Goal: Find specific page/section: Find specific page/section

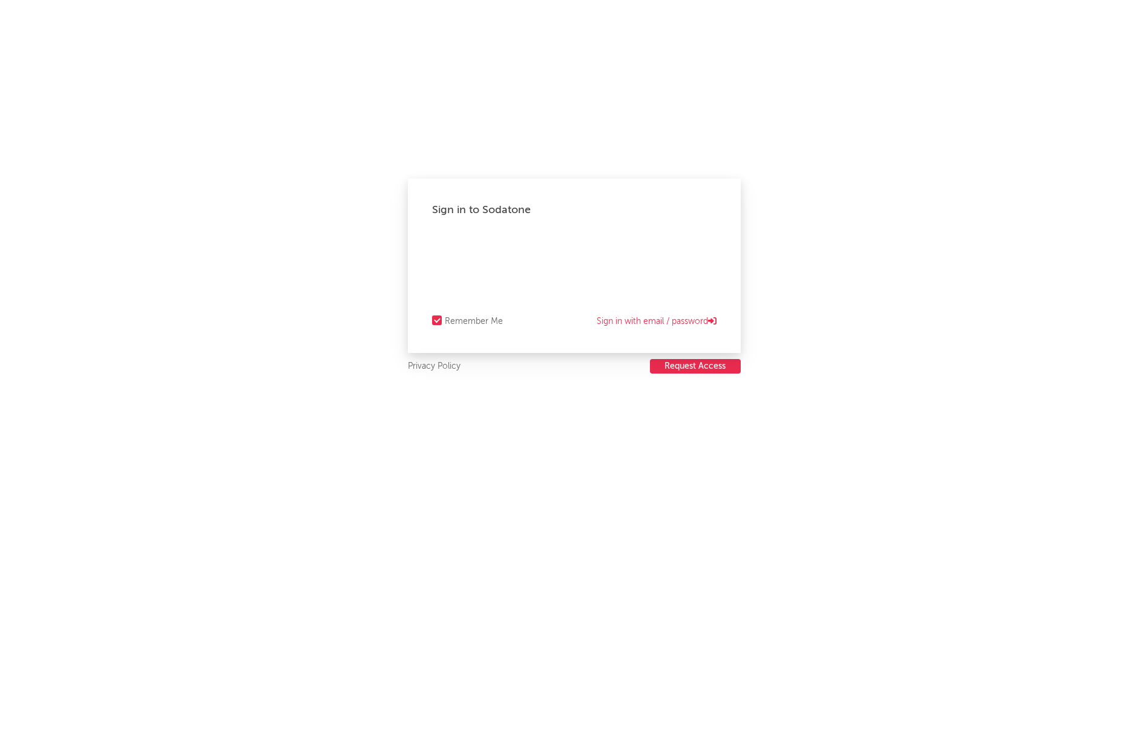
select select "recorded_music"
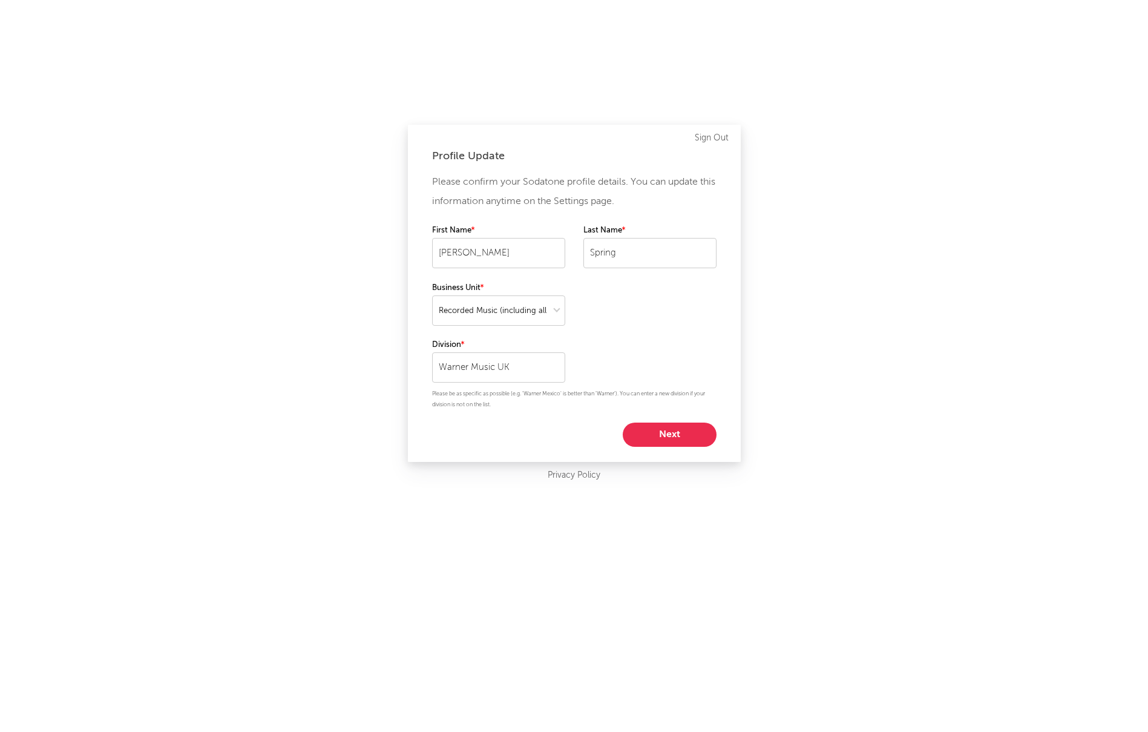
click at [663, 432] on button "Next" at bounding box center [670, 434] width 94 height 24
select select "marketing"
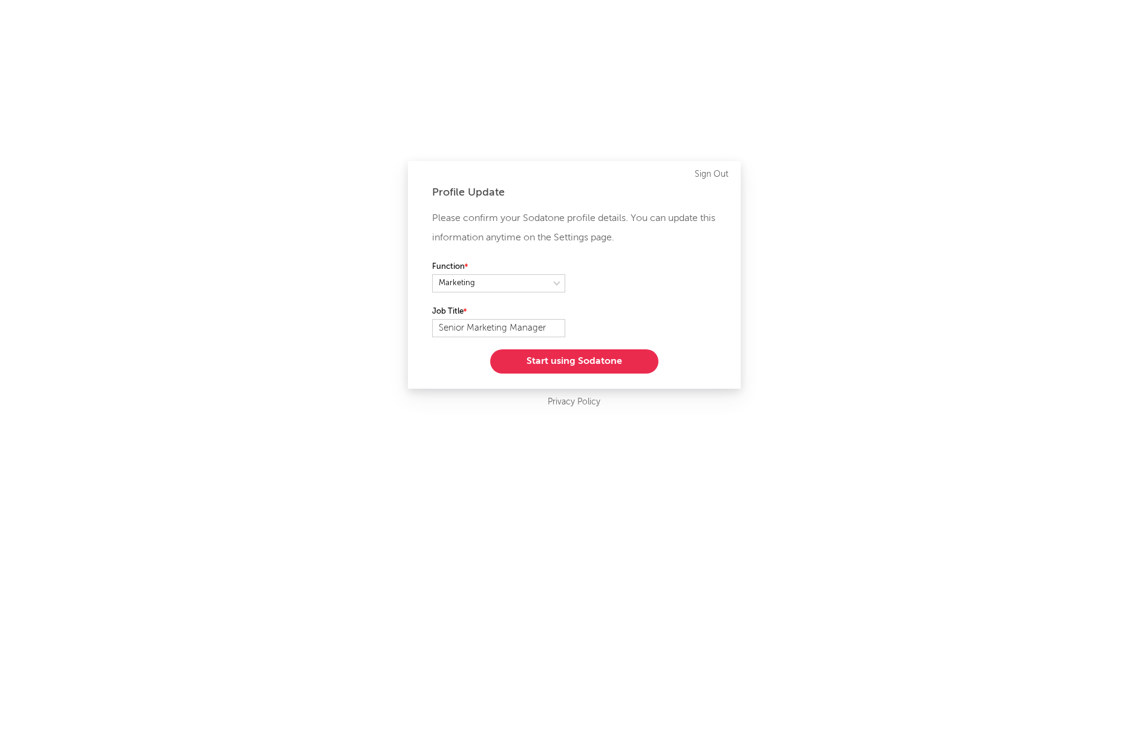
click at [553, 361] on button "Start using Sodatone" at bounding box center [574, 361] width 168 height 24
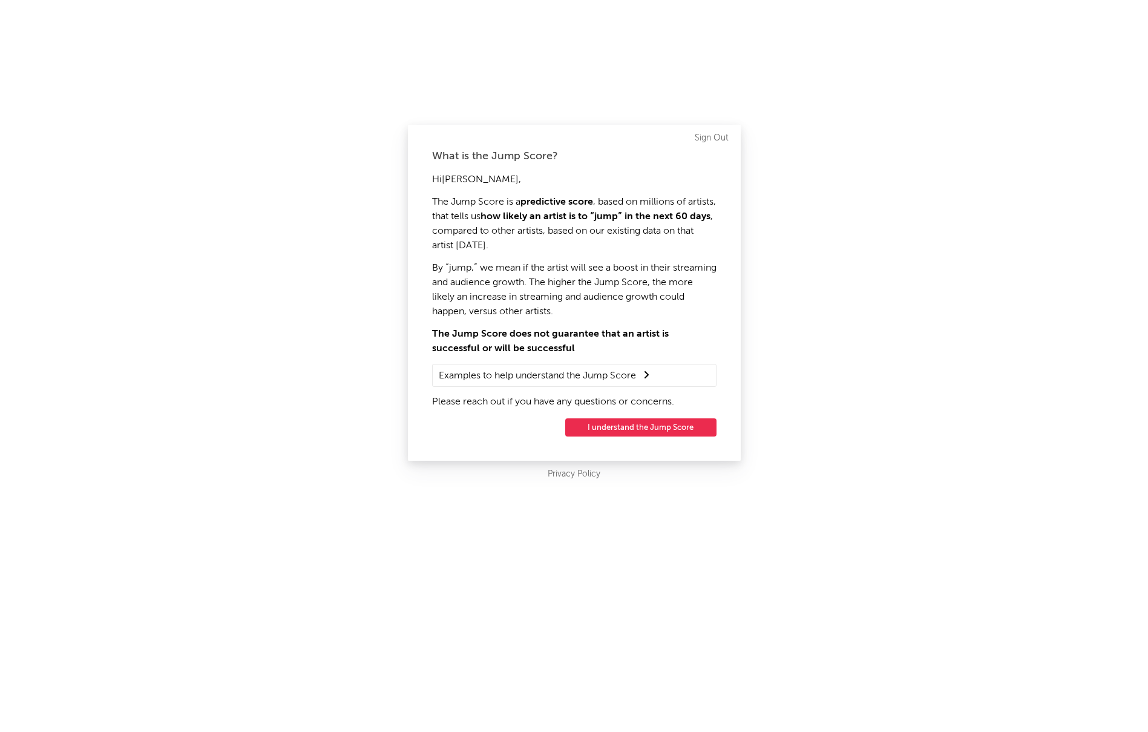
click at [623, 427] on button "I understand the Jump Score" at bounding box center [640, 427] width 151 height 18
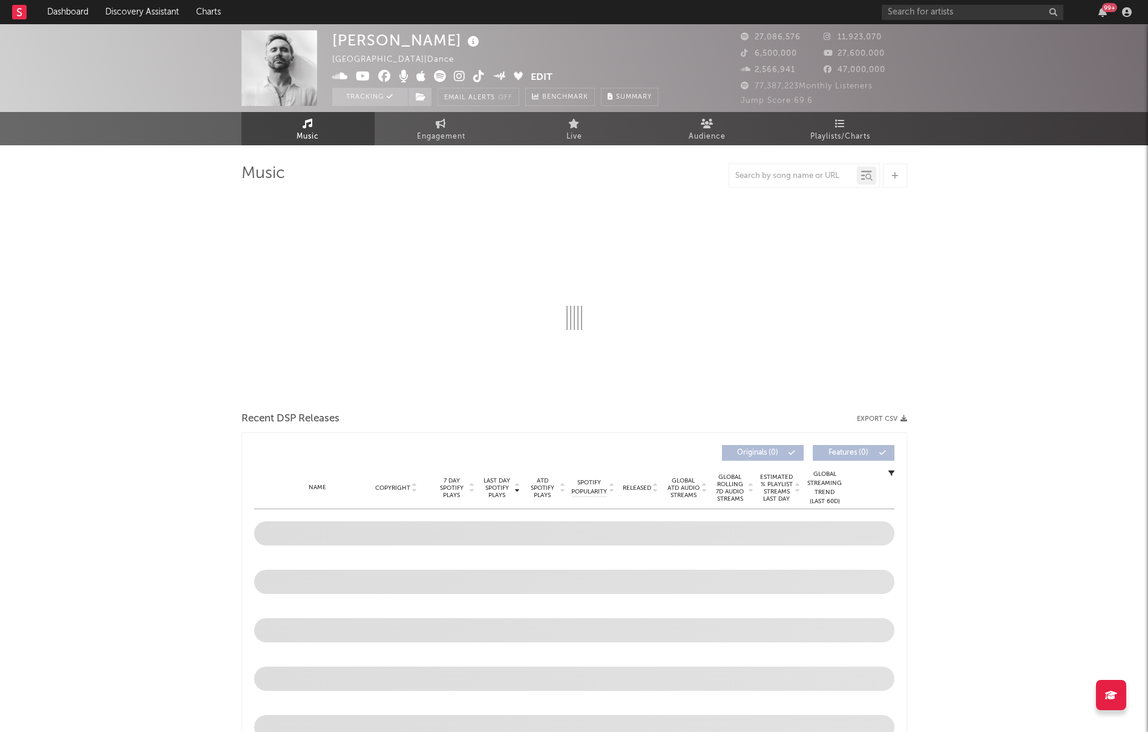
select select "6m"
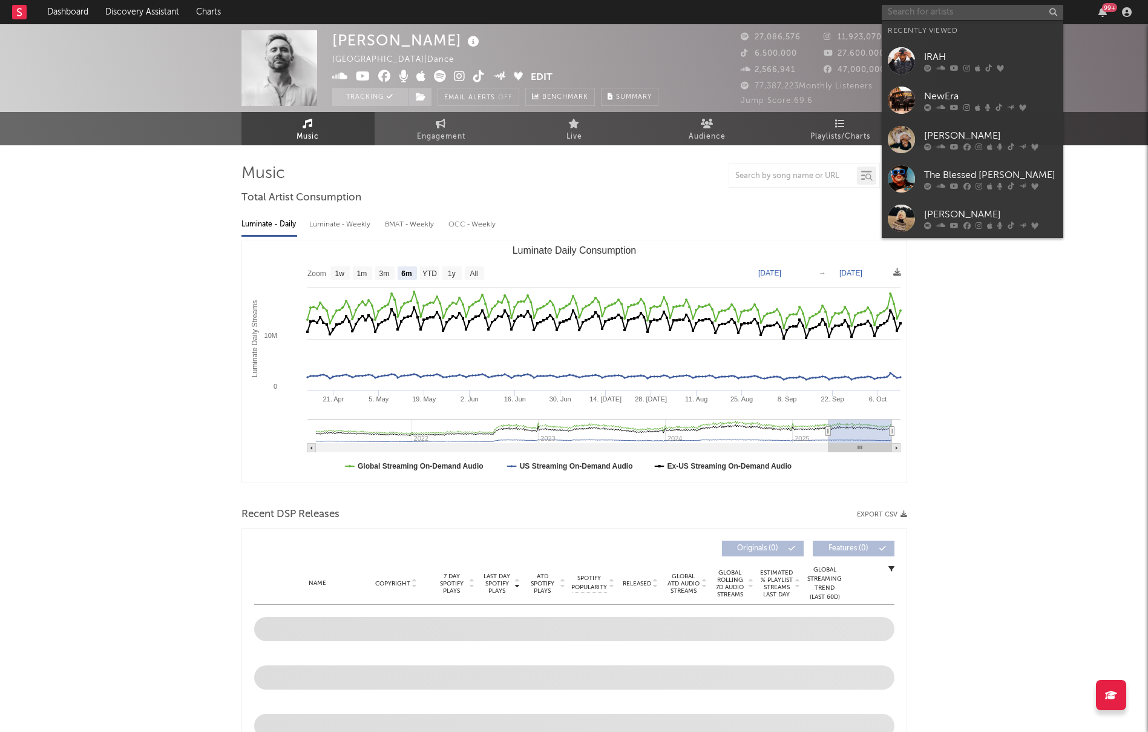
click at [935, 11] on input "text" at bounding box center [973, 12] width 182 height 15
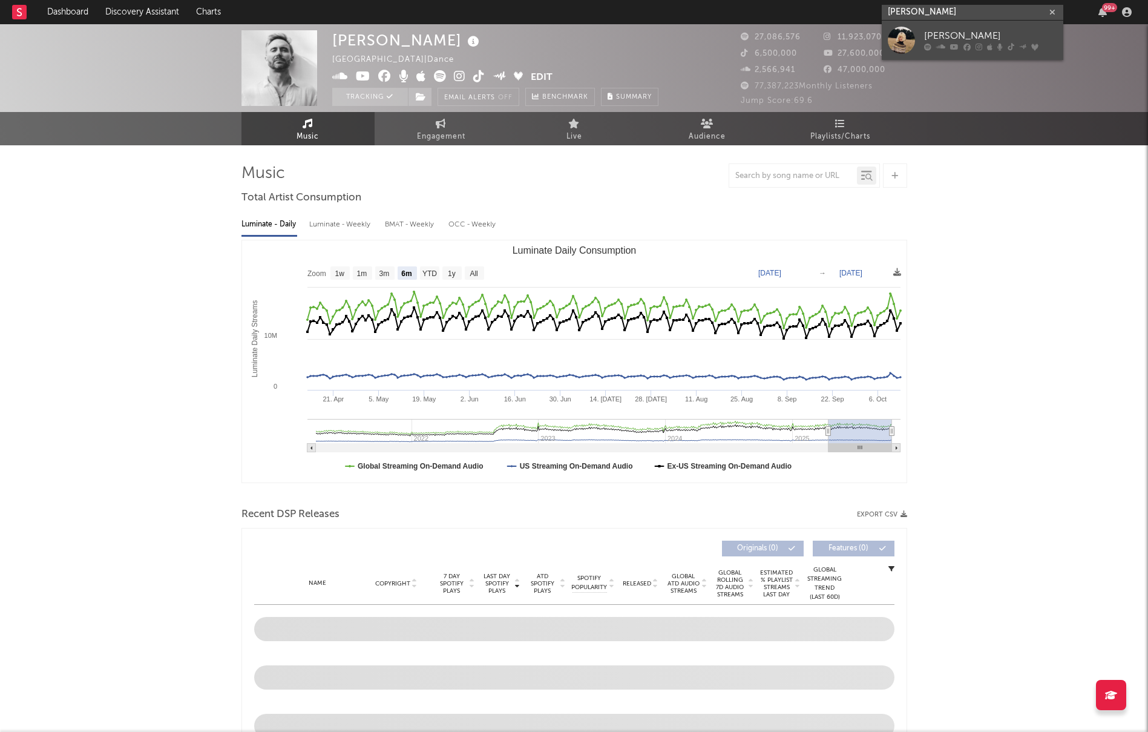
type input "Maisie Peters"
click at [1003, 34] on div "Maisie Peters" at bounding box center [990, 36] width 133 height 15
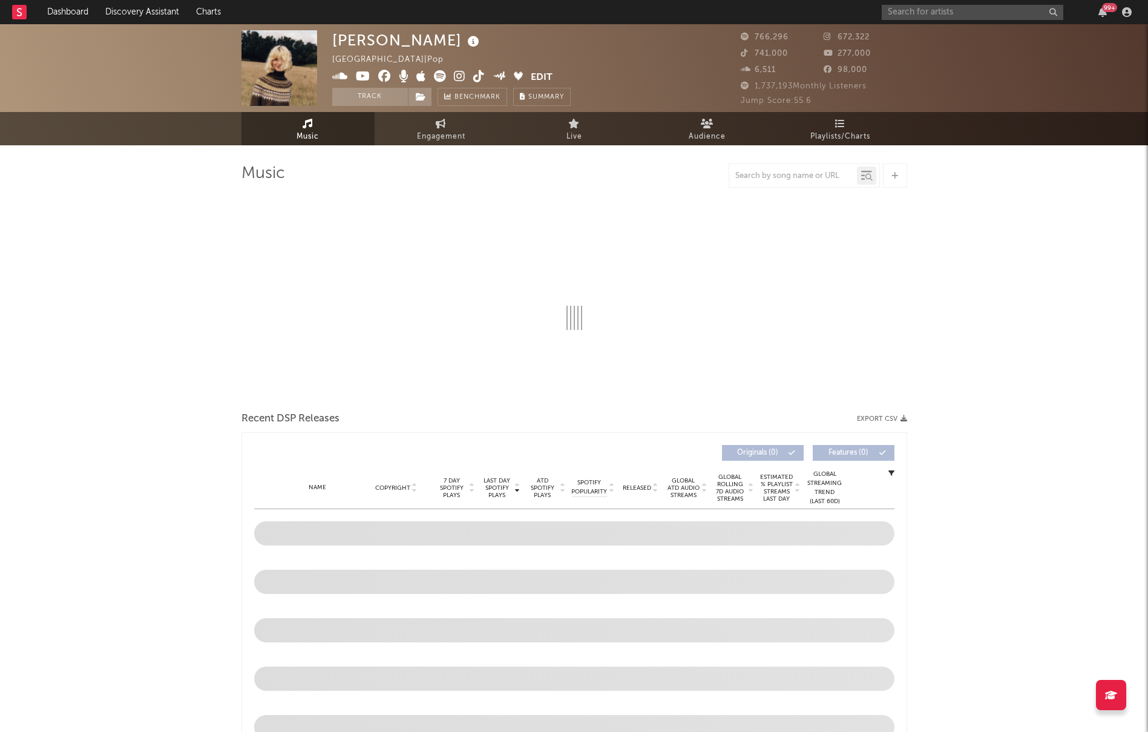
select select "6m"
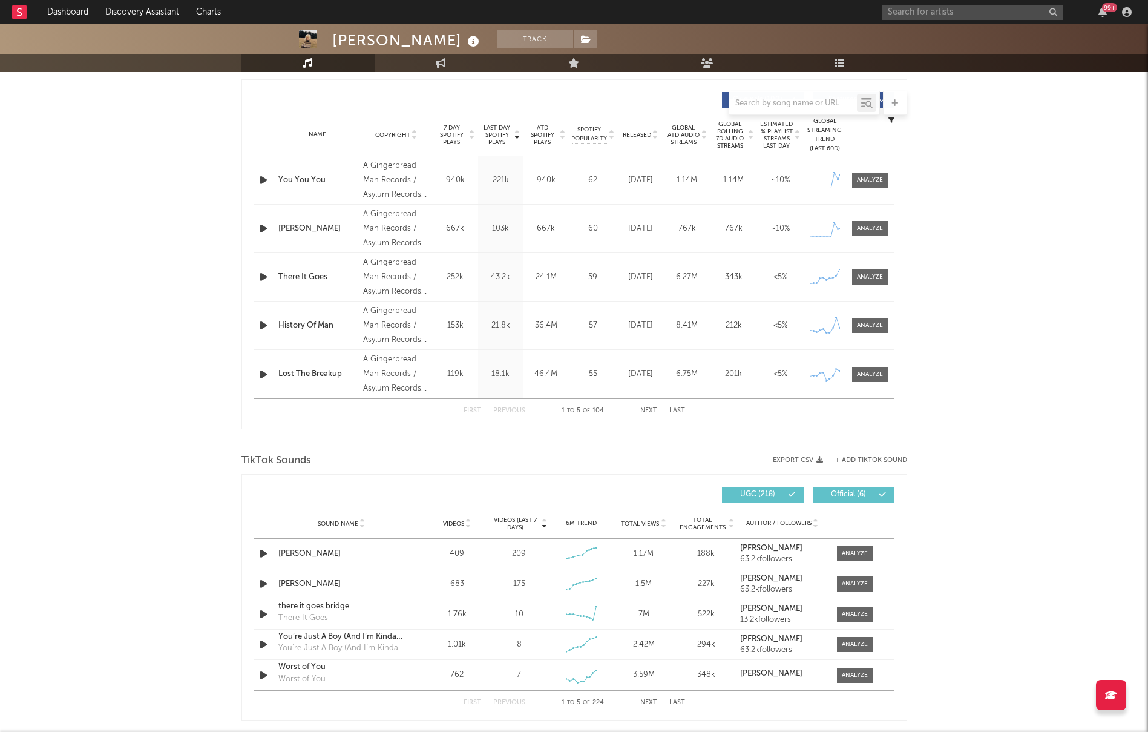
scroll to position [450, 0]
